Goal: Transaction & Acquisition: Book appointment/travel/reservation

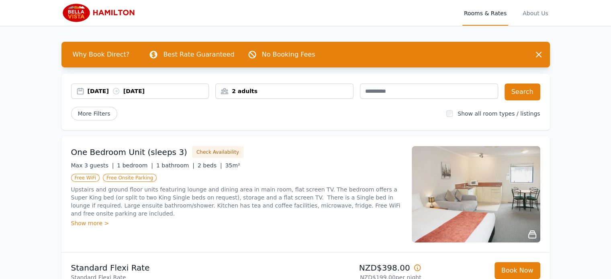
click at [270, 91] on div "2 adults" at bounding box center [284, 91] width 137 height 8
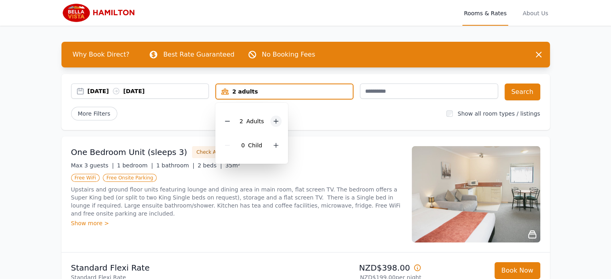
click at [275, 120] on icon at bounding box center [276, 121] width 4 height 4
click at [339, 142] on div "One Bedroom Unit (sleeps 3) Check Availability Max 3 guests | 1 bedroom | 1 bat…" at bounding box center [305, 195] width 489 height 116
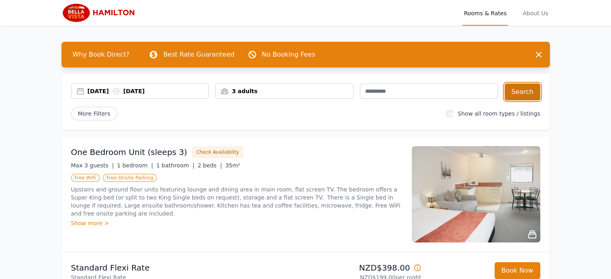
click at [520, 90] on button "Search" at bounding box center [523, 92] width 36 height 17
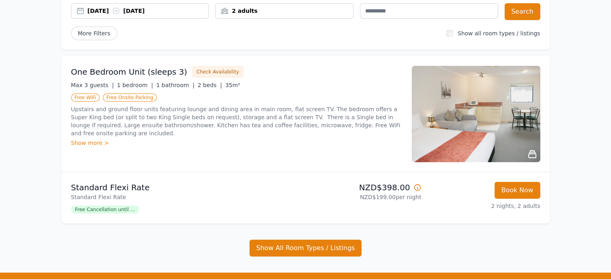
scroll to position [40, 0]
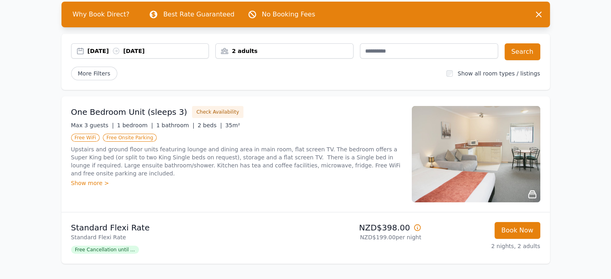
click at [256, 55] on div "2 adults" at bounding box center [284, 50] width 138 height 15
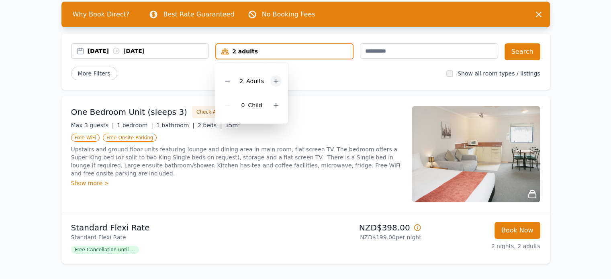
click at [275, 80] on icon at bounding box center [276, 81] width 6 height 6
click at [350, 67] on div "More Filters" at bounding box center [255, 74] width 369 height 14
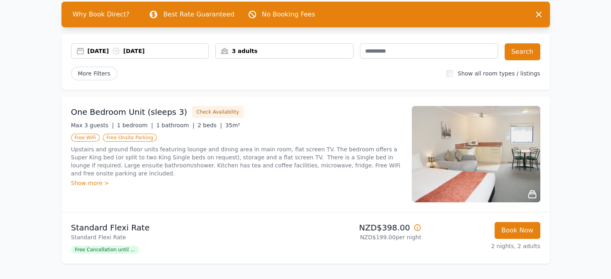
click at [318, 78] on div "More Filters" at bounding box center [255, 74] width 369 height 14
click at [204, 109] on button "Check Availability" at bounding box center [217, 112] width 51 height 12
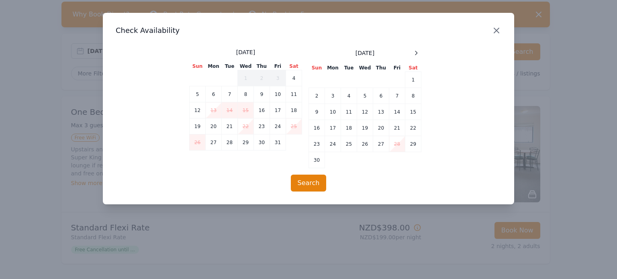
click at [498, 29] on icon "button" at bounding box center [496, 30] width 5 height 5
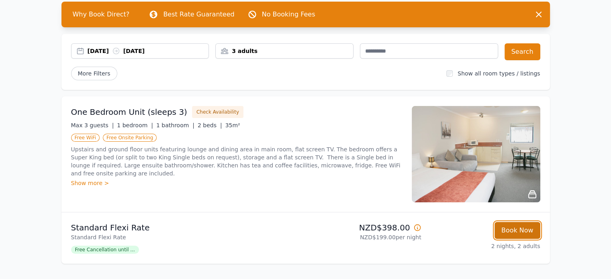
click at [516, 230] on button "Book Now" at bounding box center [518, 230] width 46 height 17
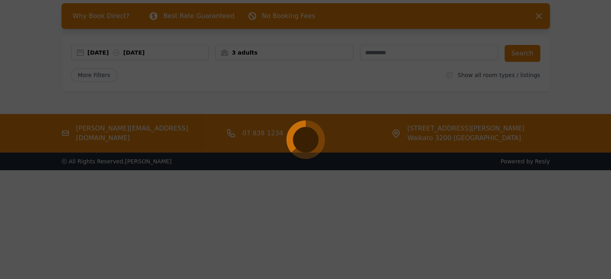
scroll to position [39, 0]
select select "**"
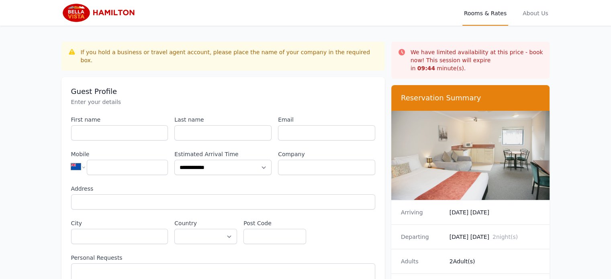
click at [107, 11] on img at bounding box center [100, 12] width 78 height 19
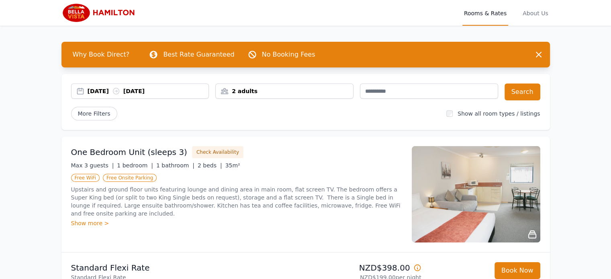
click at [262, 92] on div "2 adults" at bounding box center [284, 91] width 137 height 8
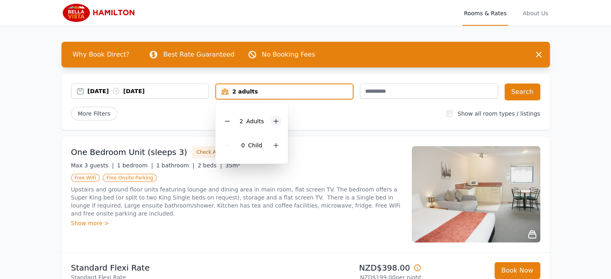
click at [275, 119] on icon at bounding box center [276, 121] width 6 height 6
click at [524, 92] on button "Search" at bounding box center [523, 92] width 36 height 17
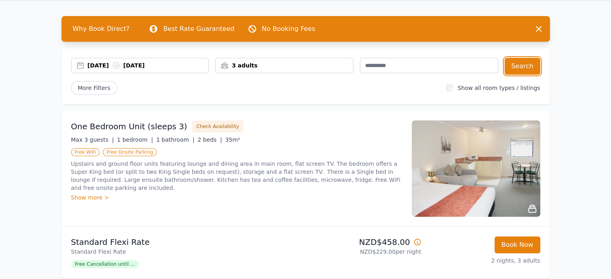
scroll to position [40, 0]
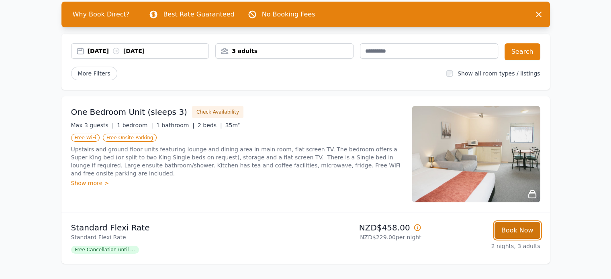
click at [516, 230] on button "Book Now" at bounding box center [518, 230] width 46 height 17
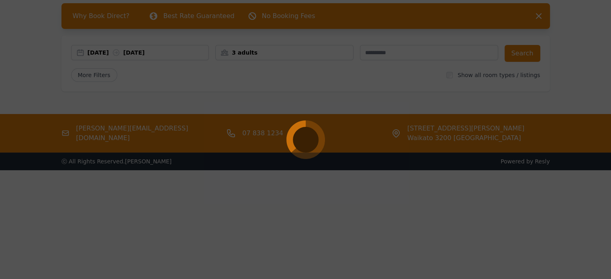
scroll to position [39, 0]
select select "**"
